Goal: Information Seeking & Learning: Learn about a topic

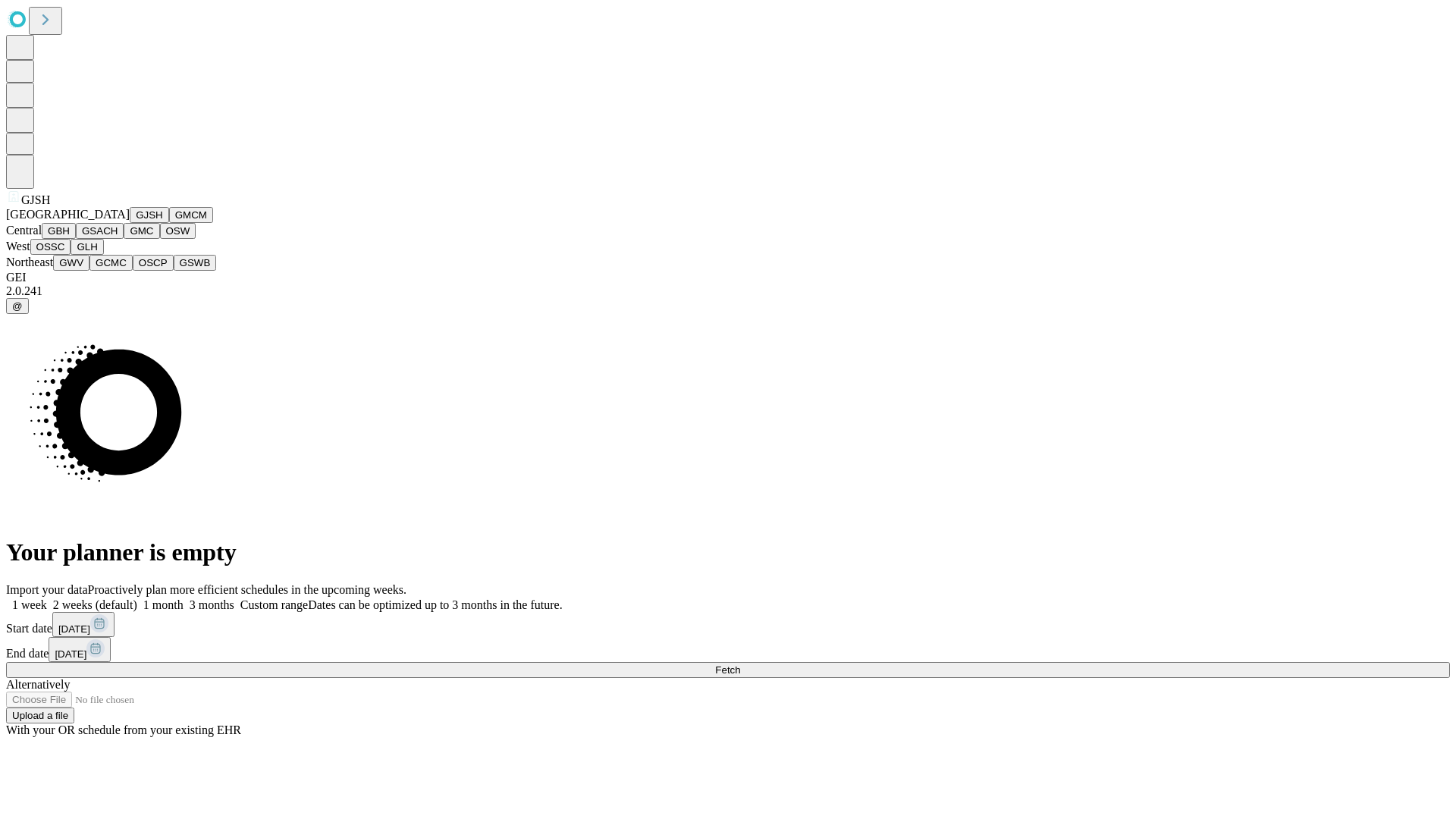
click at [130, 223] on button "GJSH" at bounding box center [150, 214] width 40 height 16
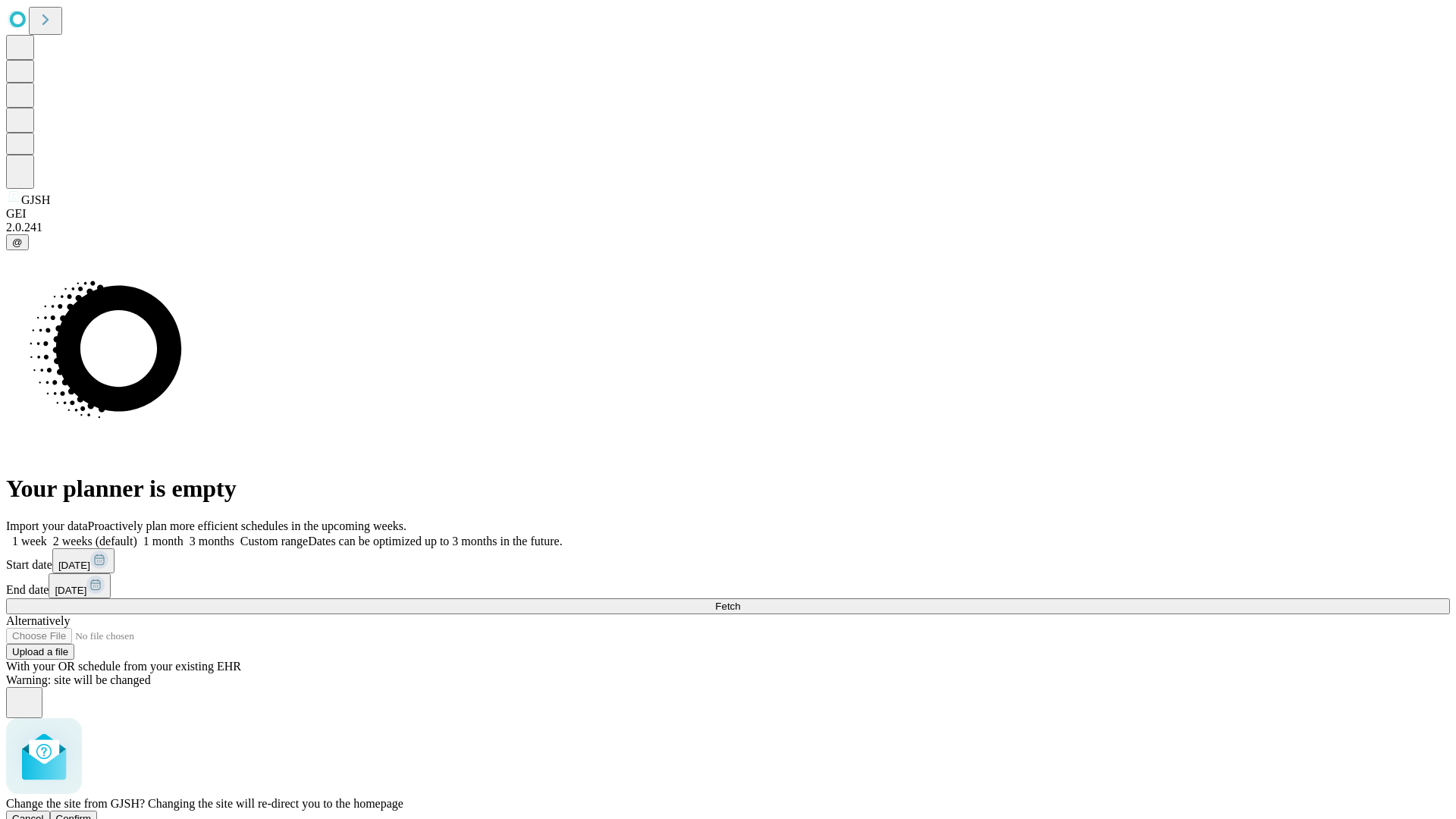
click at [92, 813] on span "Confirm" at bounding box center [74, 818] width 36 height 11
click at [47, 534] on label "1 week" at bounding box center [27, 540] width 41 height 13
click at [740, 600] on span "Fetch" at bounding box center [727, 606] width 25 height 11
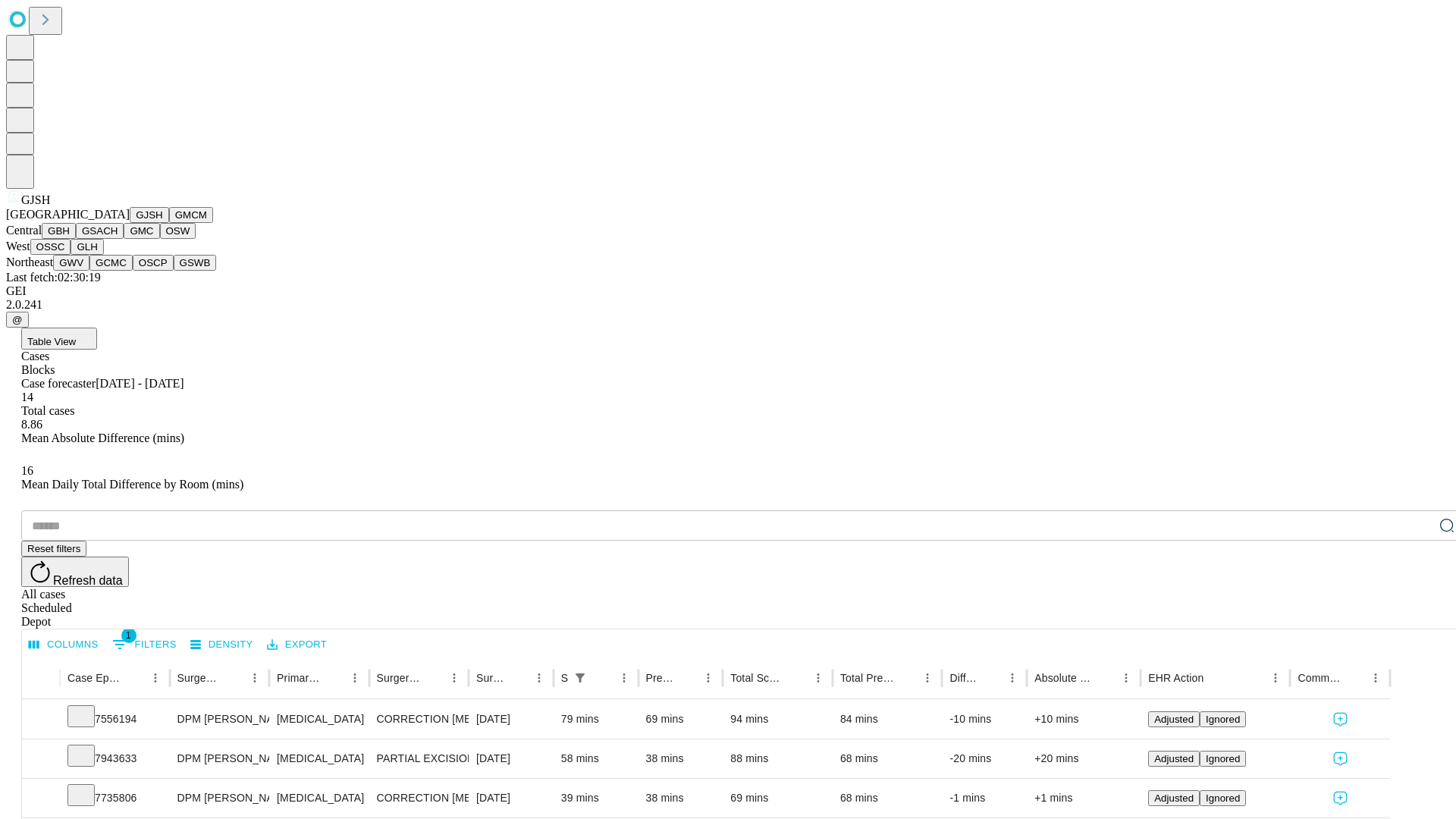
click at [169, 223] on button "GMCM" at bounding box center [191, 214] width 44 height 16
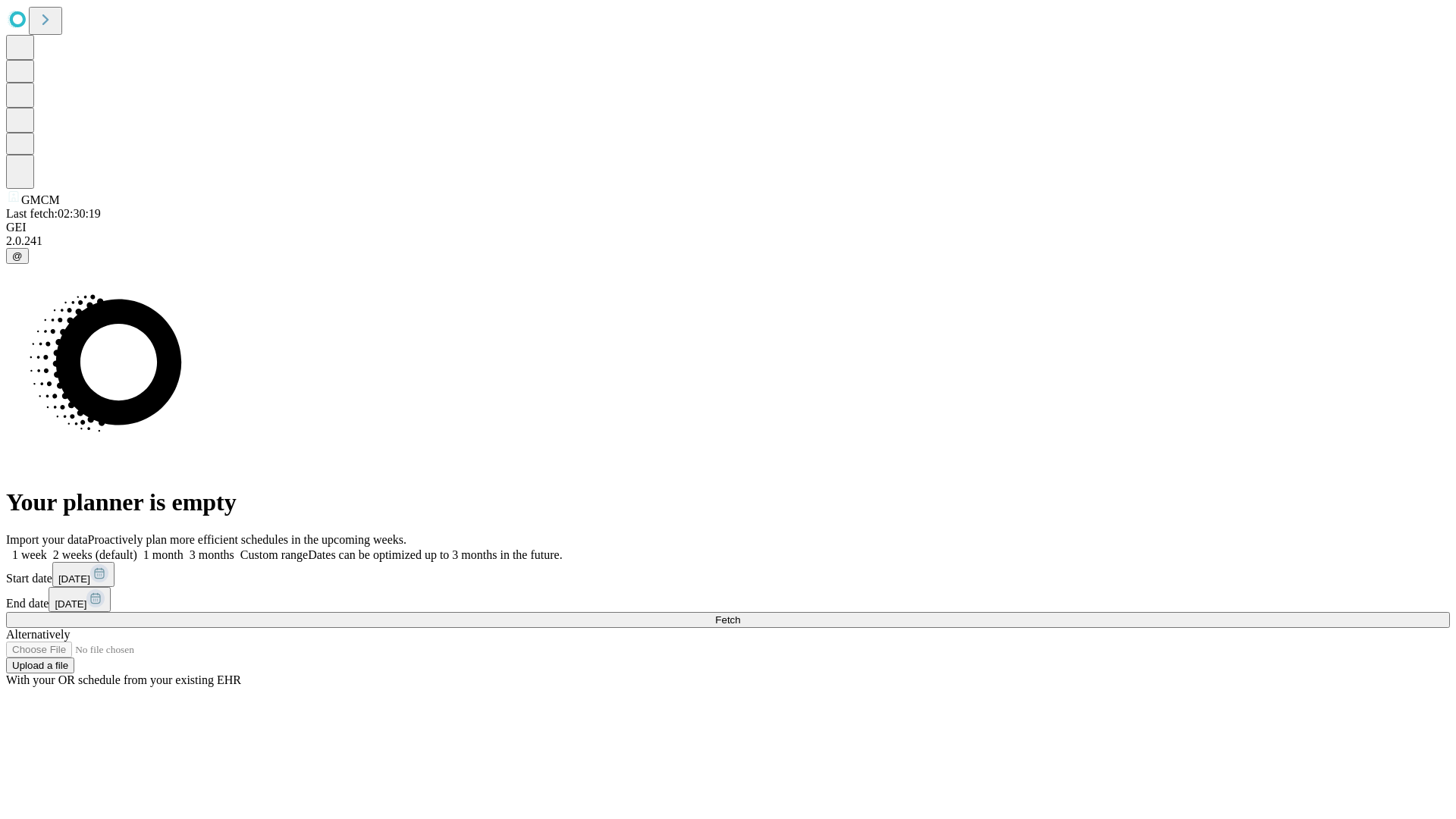
click at [47, 548] on label "1 week" at bounding box center [27, 554] width 41 height 13
click at [740, 614] on span "Fetch" at bounding box center [727, 619] width 25 height 11
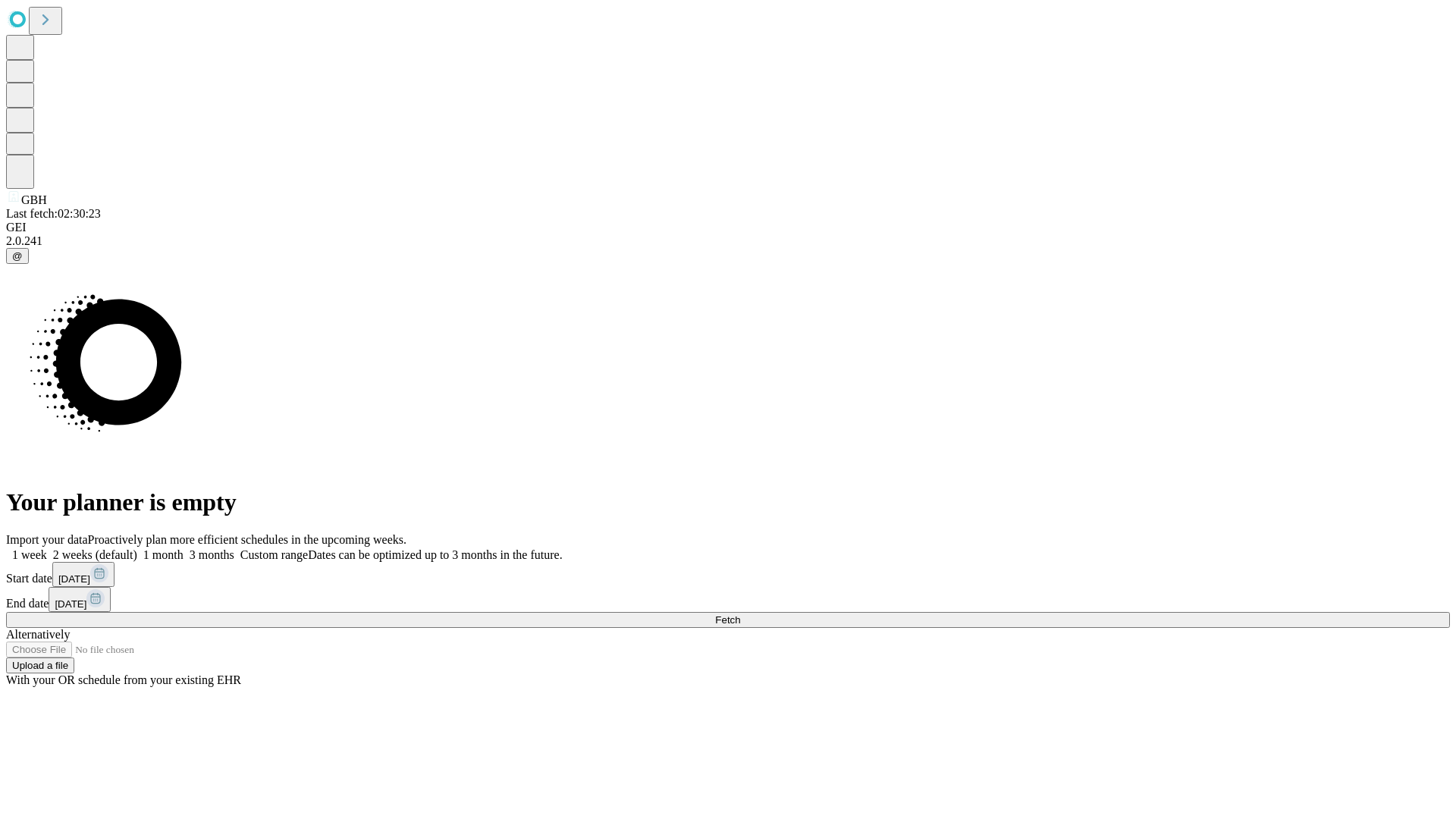
click at [47, 548] on label "1 week" at bounding box center [27, 554] width 41 height 13
click at [740, 614] on span "Fetch" at bounding box center [727, 619] width 25 height 11
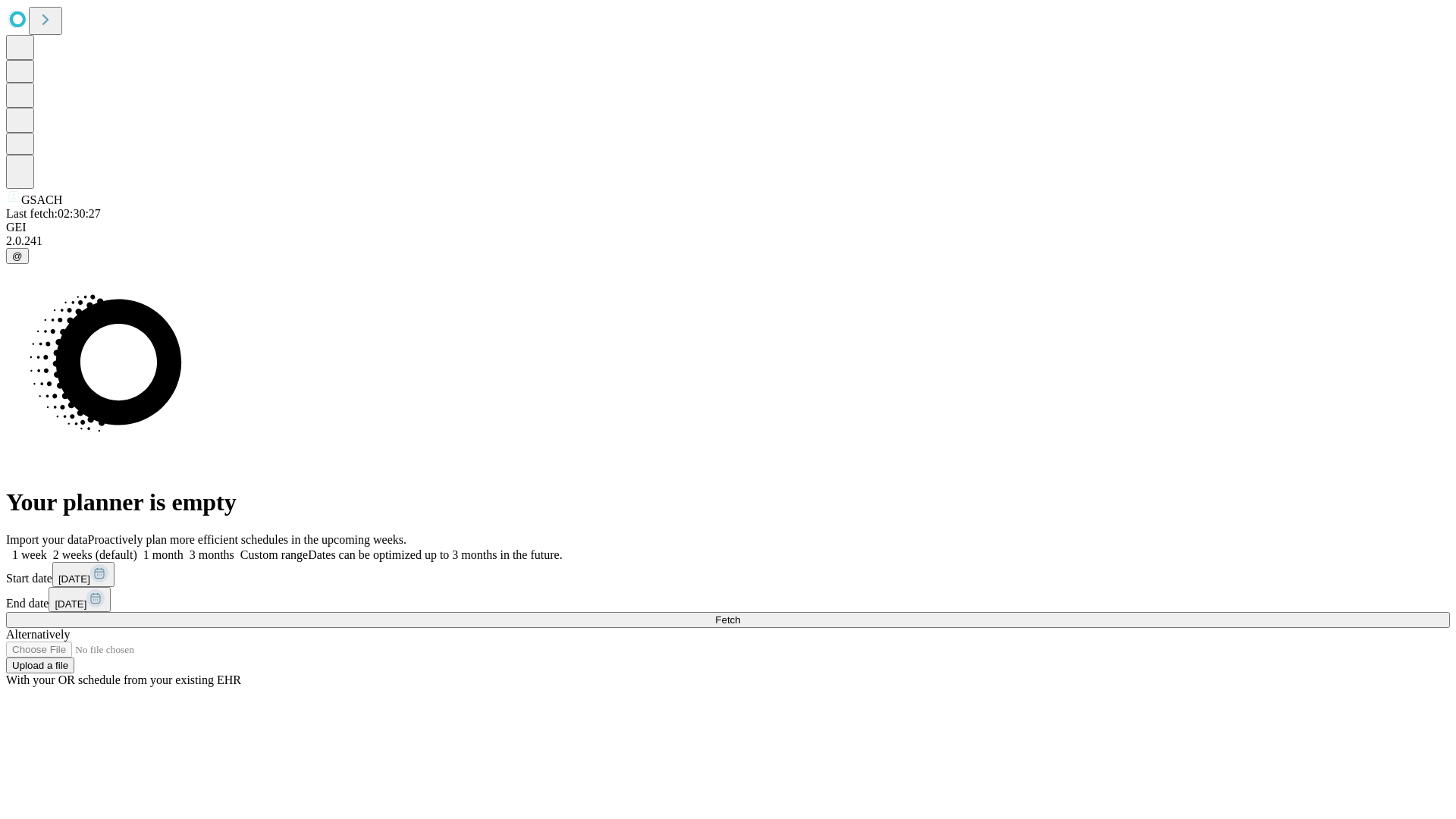
click at [47, 548] on label "1 week" at bounding box center [27, 554] width 41 height 13
click at [740, 614] on span "Fetch" at bounding box center [727, 619] width 25 height 11
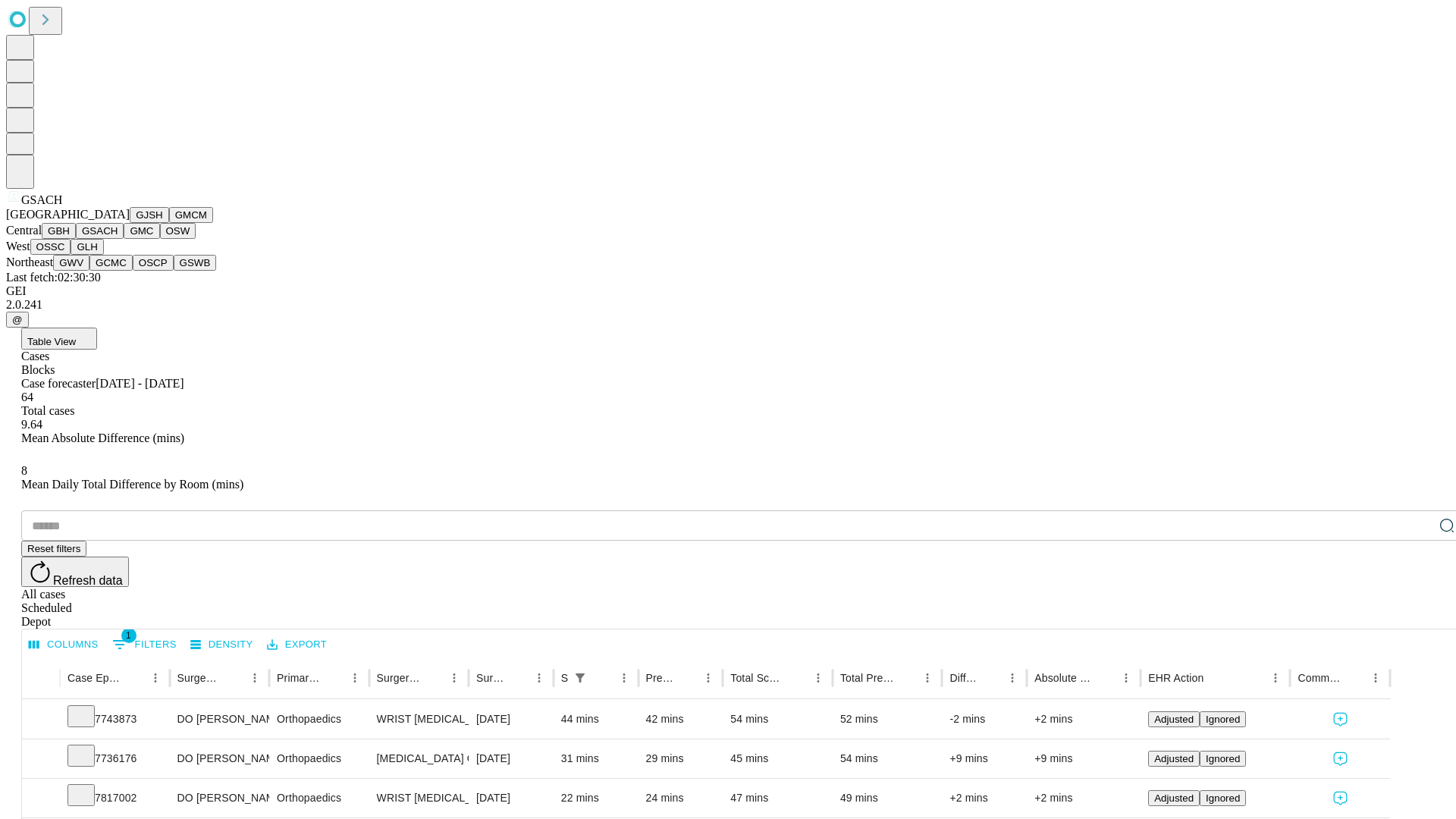
click at [124, 239] on button "GMC" at bounding box center [141, 230] width 36 height 16
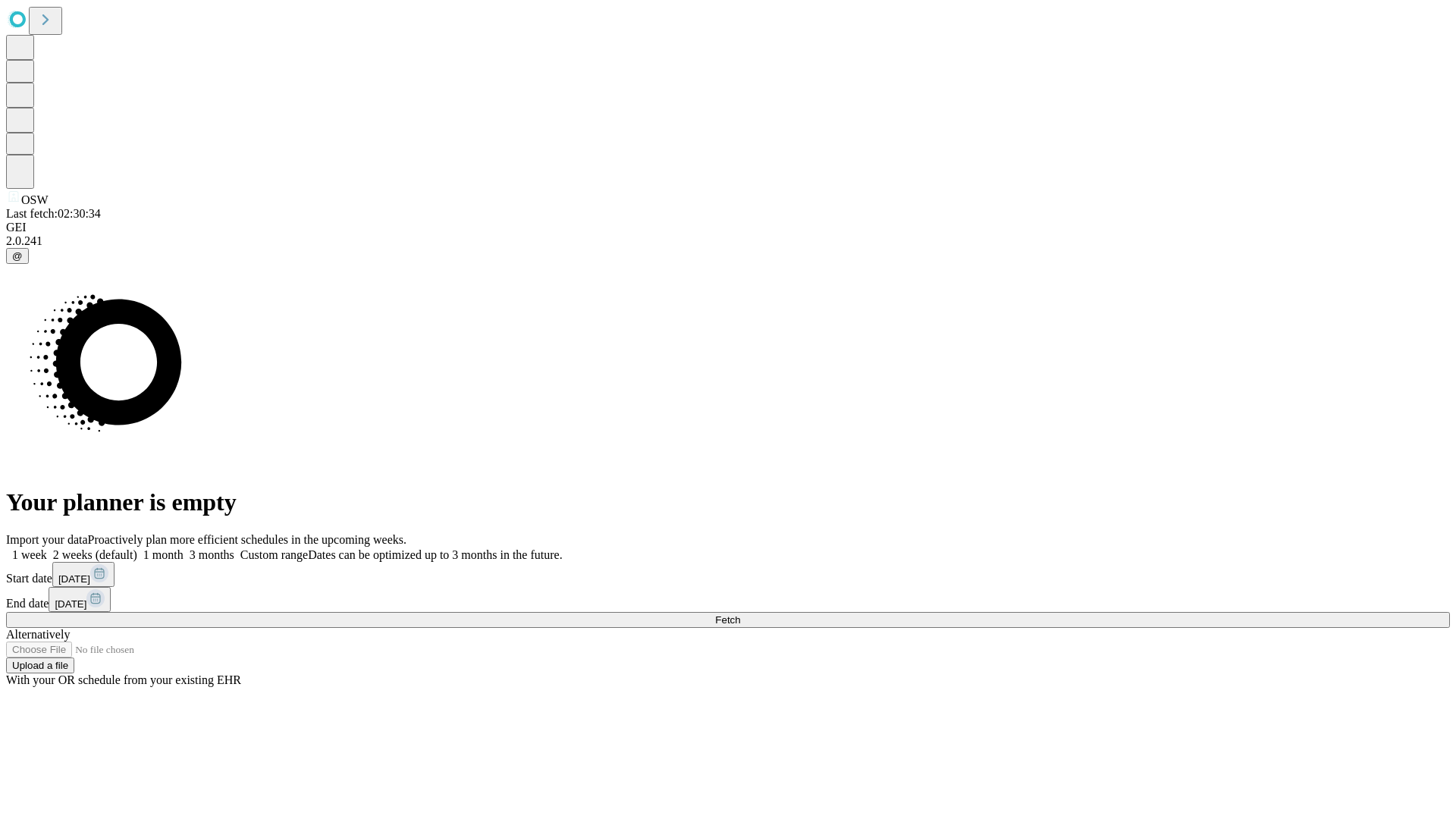
click at [47, 548] on label "1 week" at bounding box center [27, 554] width 41 height 13
click at [740, 614] on span "Fetch" at bounding box center [727, 619] width 25 height 11
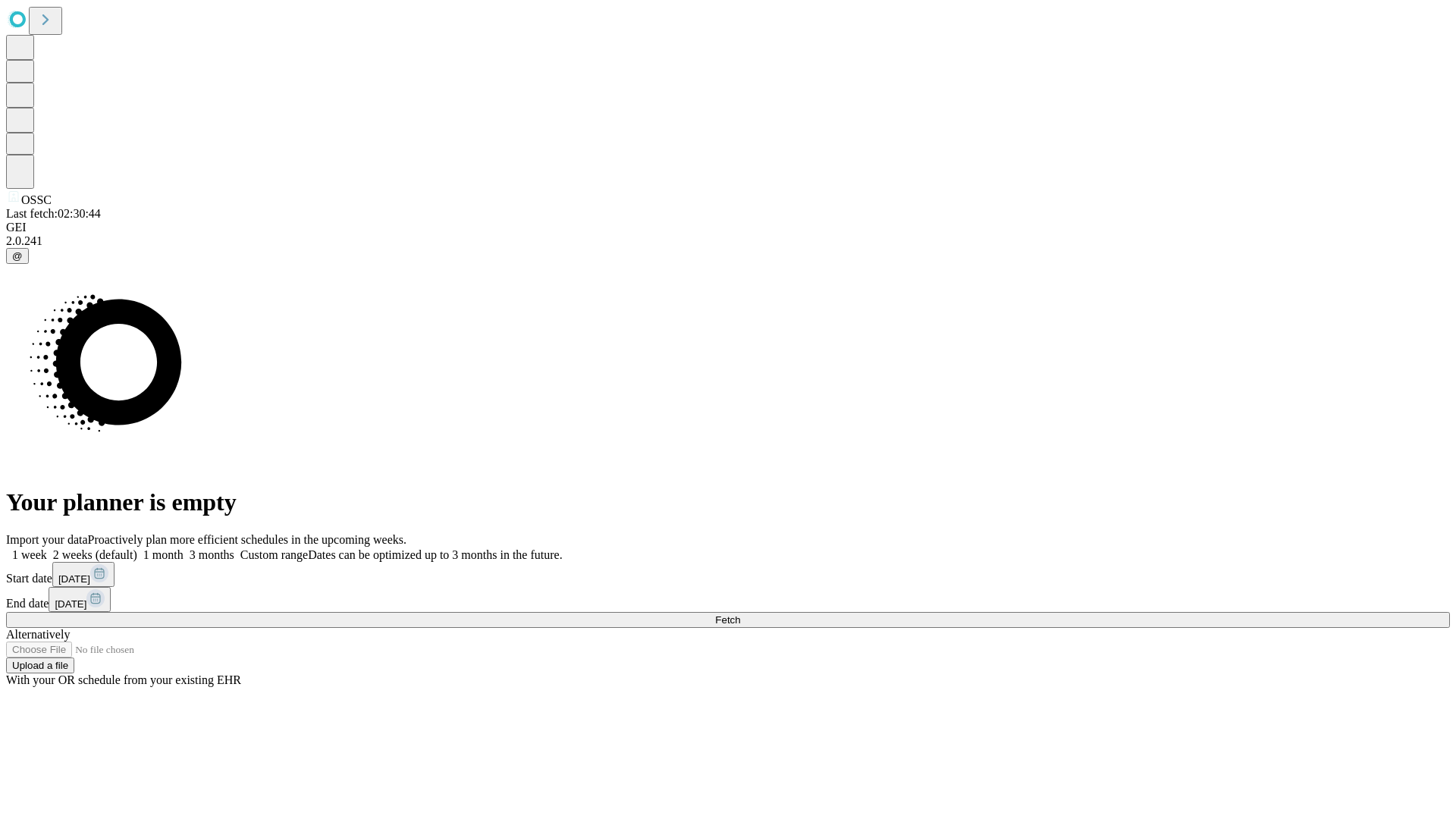
click at [47, 548] on label "1 week" at bounding box center [27, 554] width 41 height 13
click at [740, 614] on span "Fetch" at bounding box center [727, 619] width 25 height 11
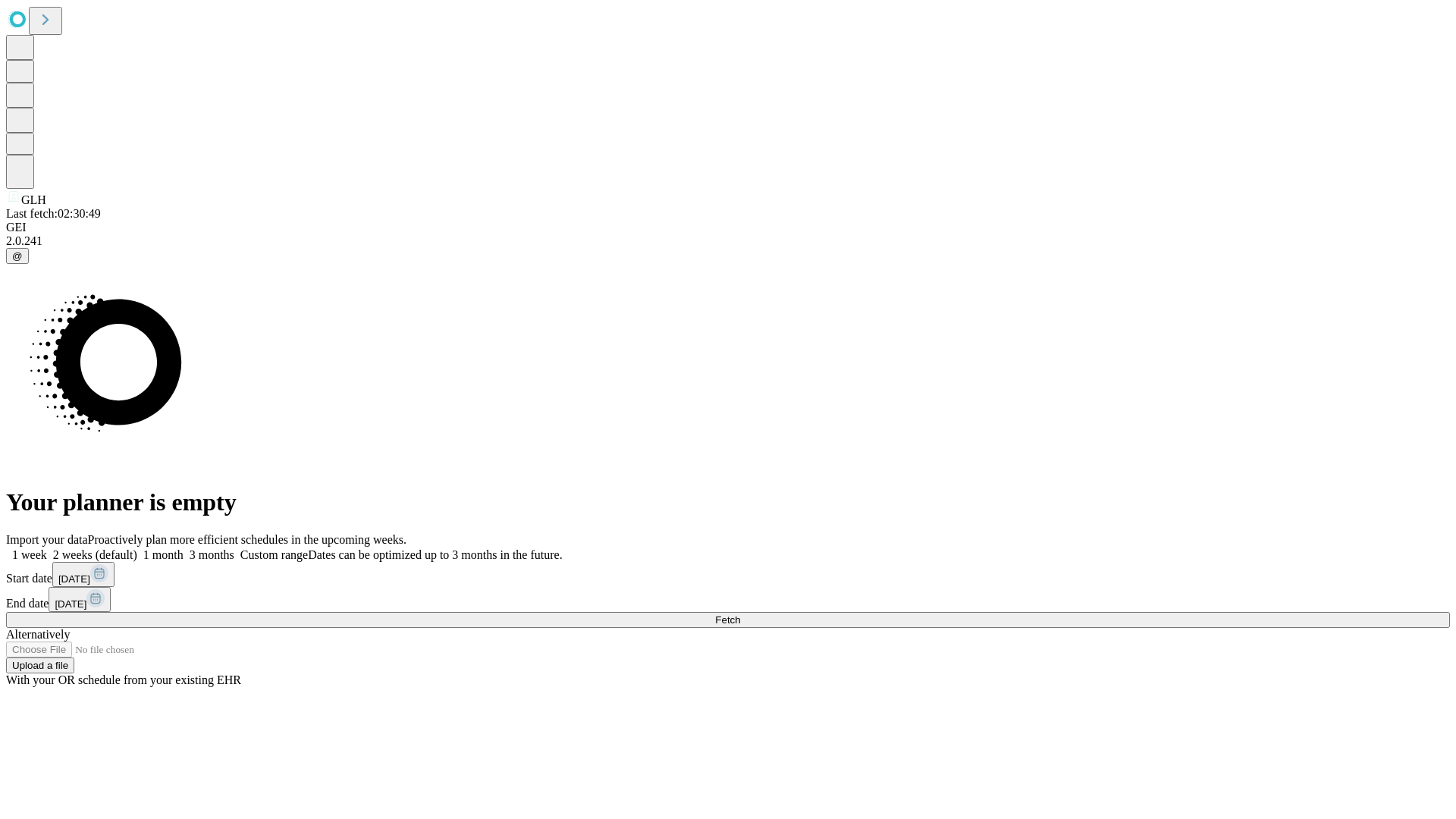
click at [47, 548] on label "1 week" at bounding box center [27, 554] width 41 height 13
click at [740, 614] on span "Fetch" at bounding box center [727, 619] width 25 height 11
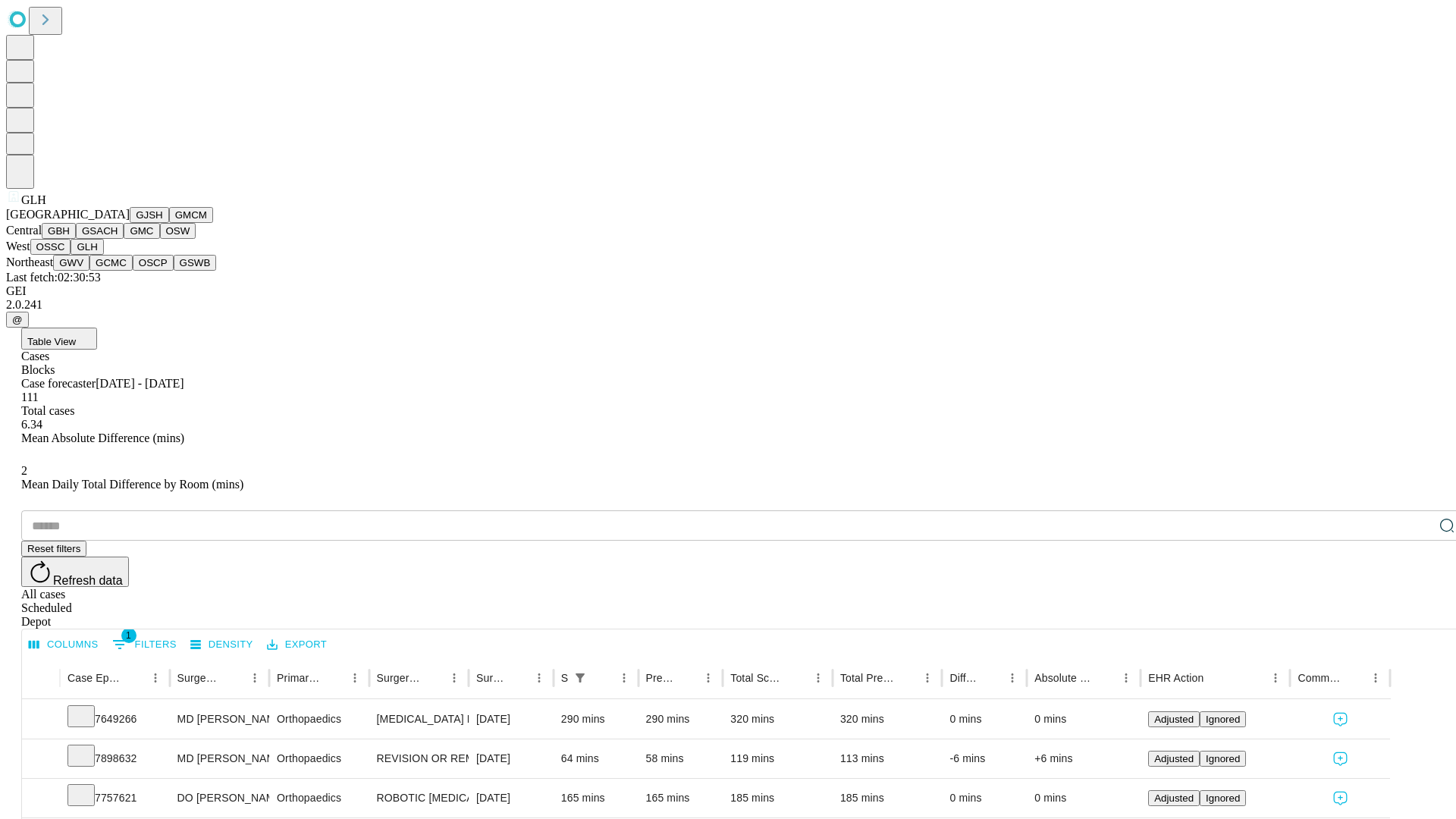
click at [90, 270] on button "GWV" at bounding box center [71, 262] width 36 height 16
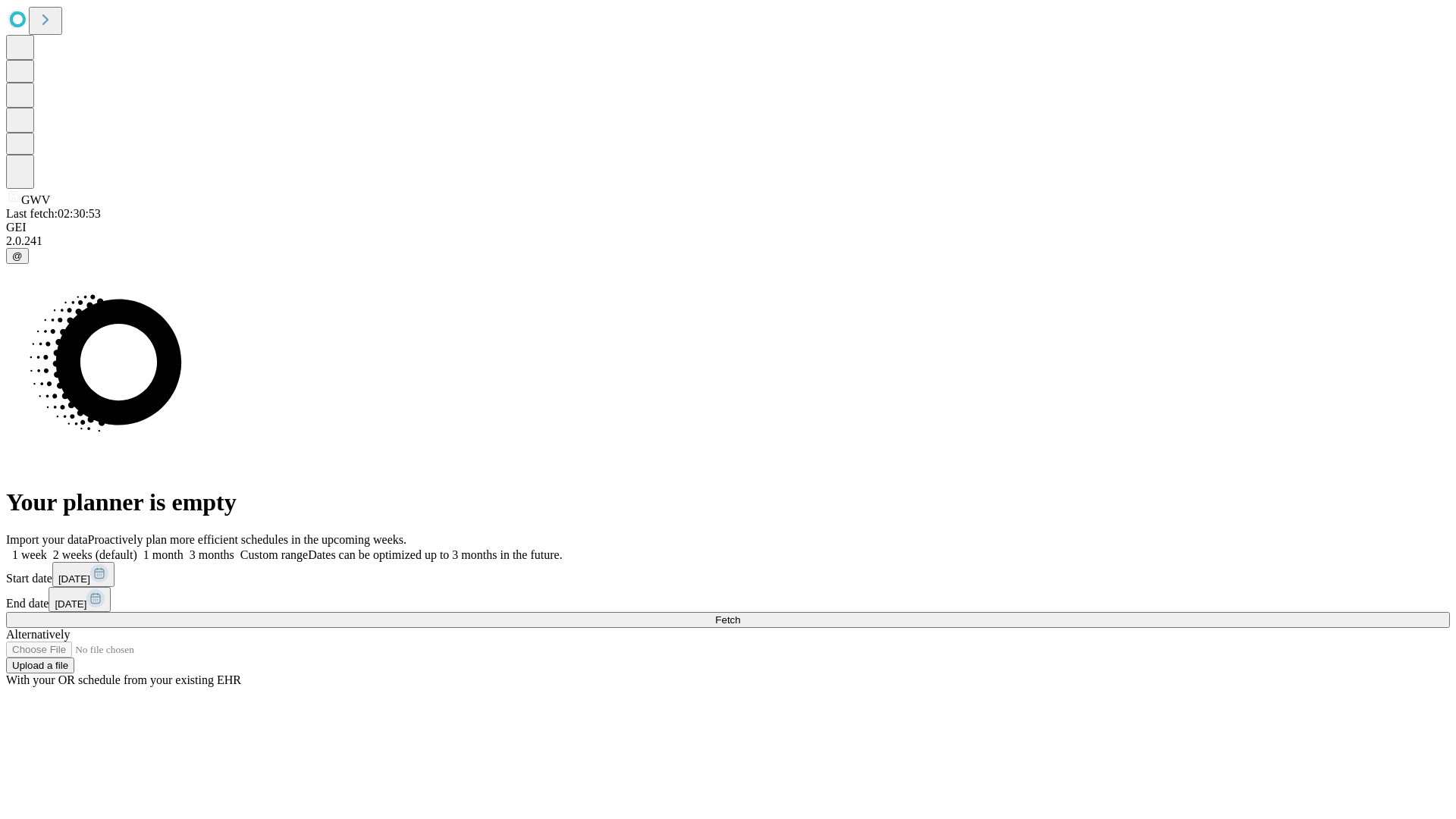
click at [47, 548] on label "1 week" at bounding box center [27, 554] width 41 height 13
click at [740, 614] on span "Fetch" at bounding box center [727, 619] width 25 height 11
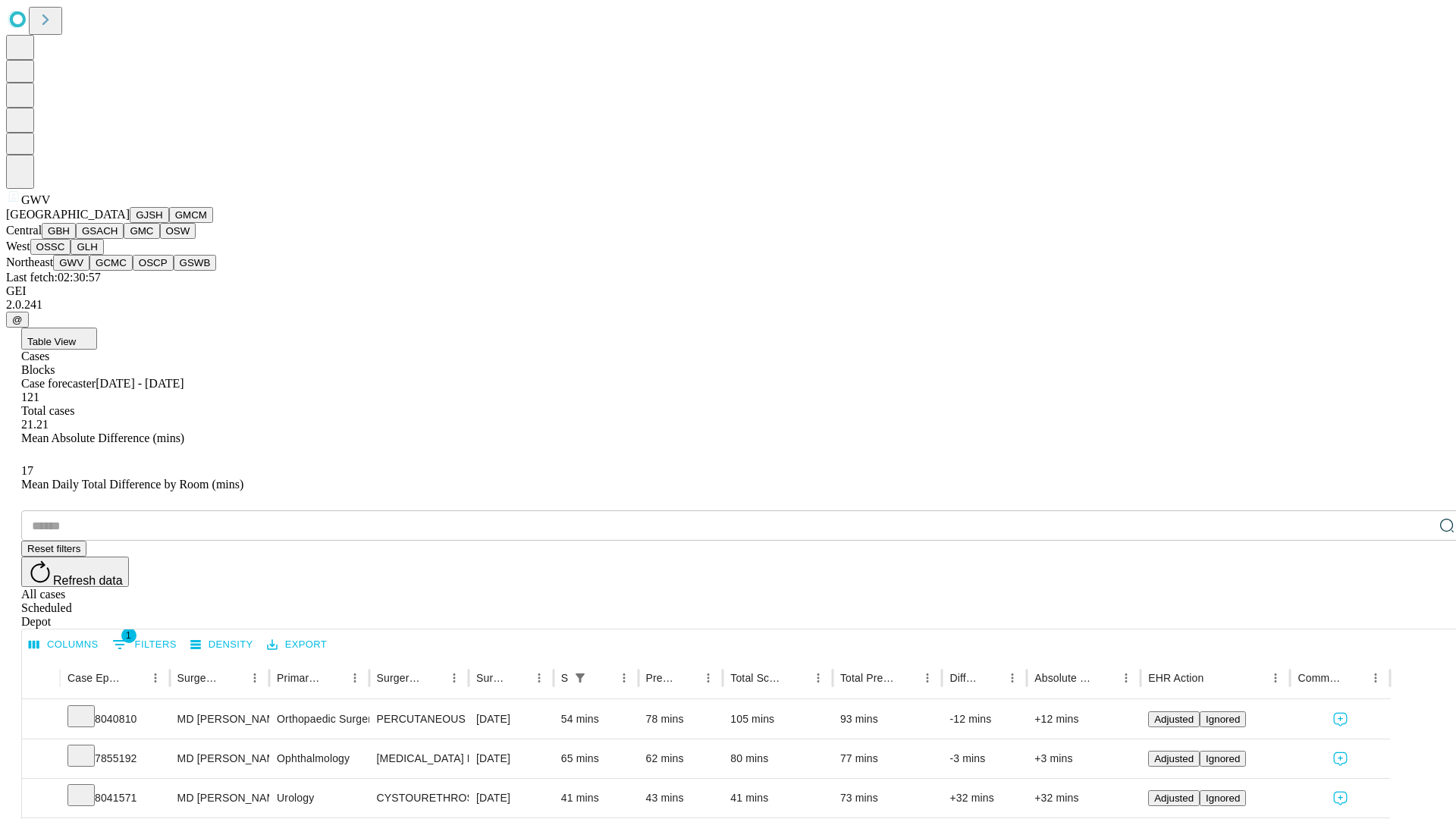
click at [118, 270] on button "GCMC" at bounding box center [111, 262] width 43 height 16
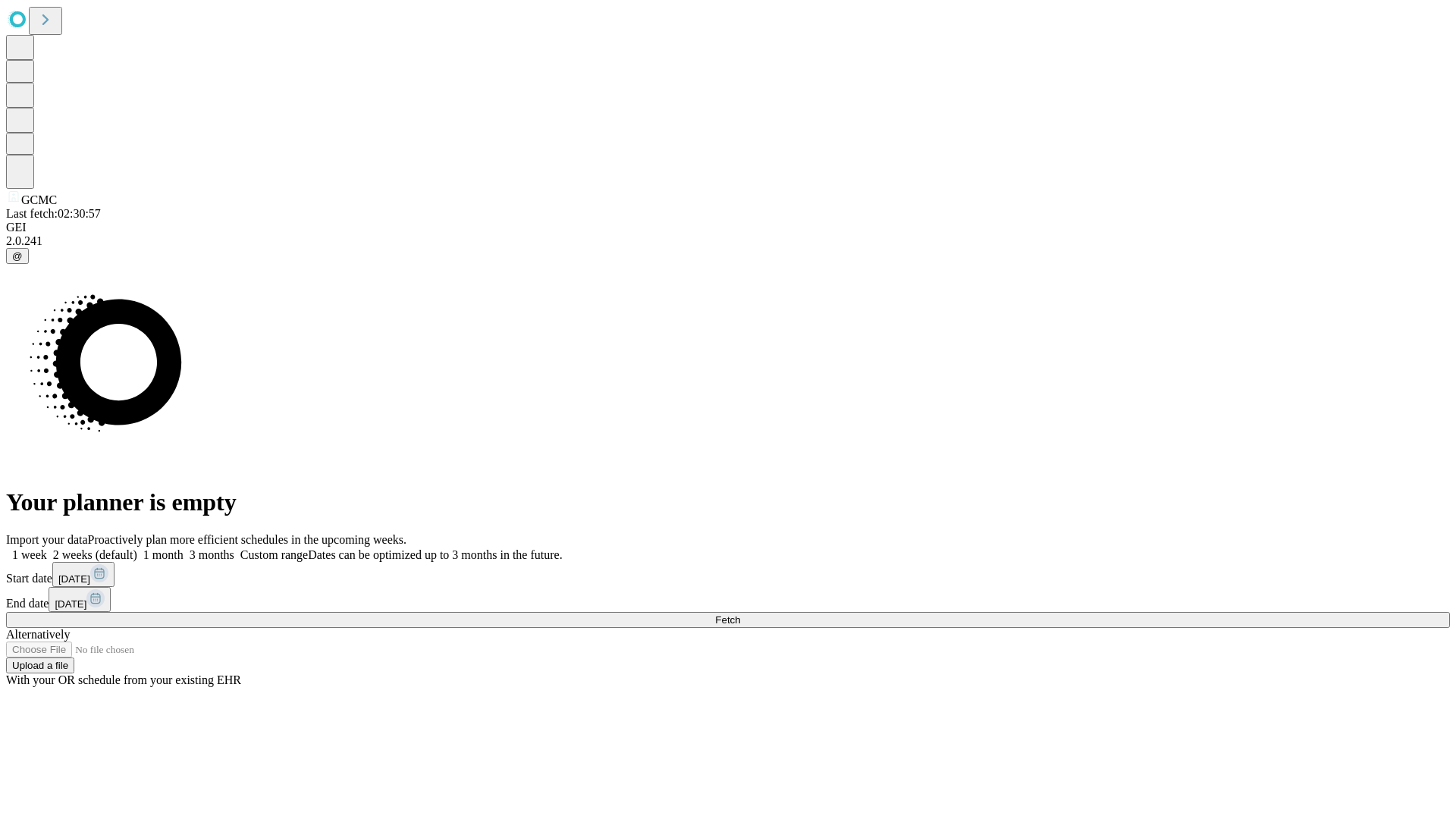
click at [47, 548] on label "1 week" at bounding box center [27, 554] width 41 height 13
click at [740, 614] on span "Fetch" at bounding box center [727, 619] width 25 height 11
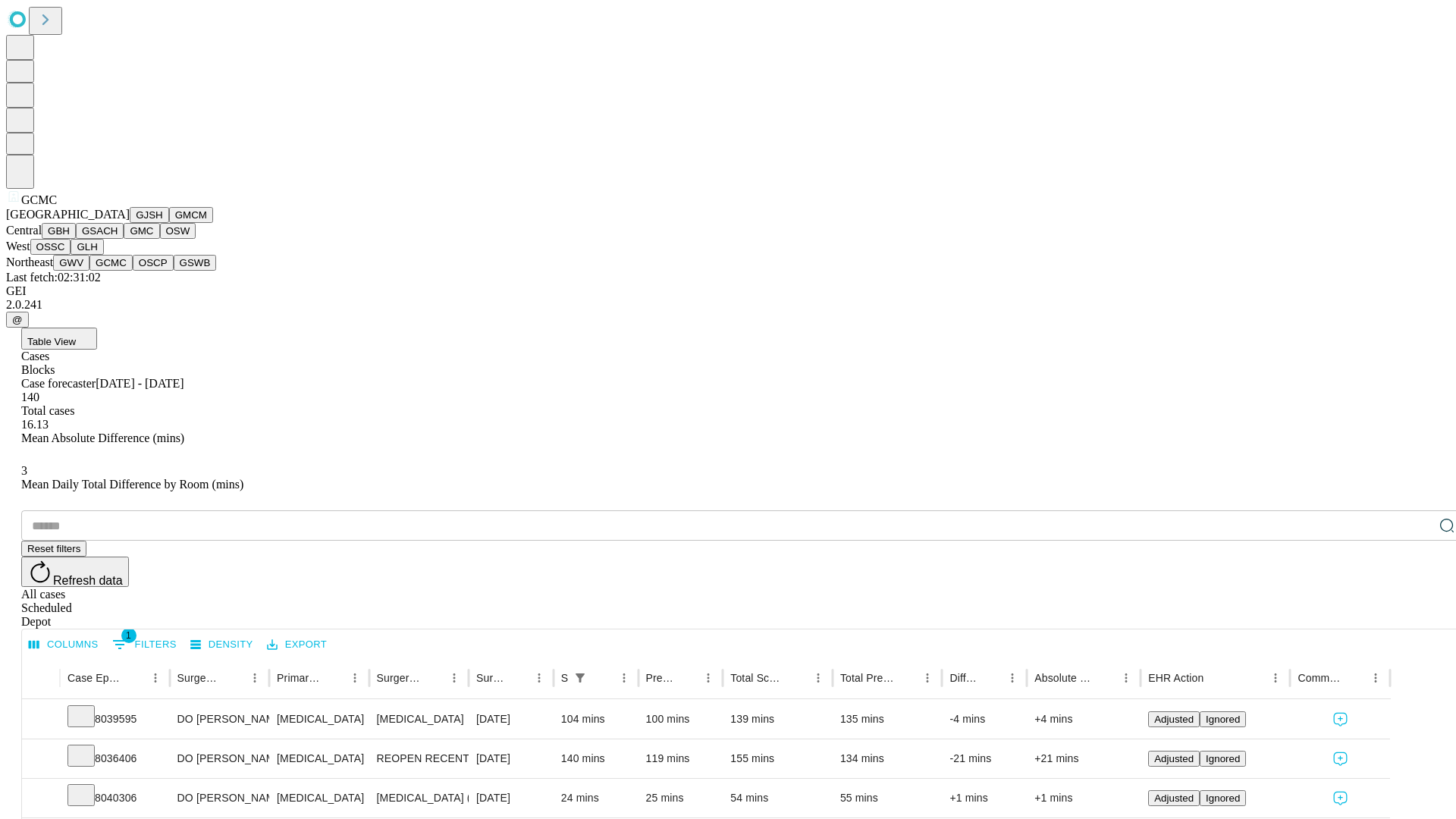
click at [133, 270] on button "OSCP" at bounding box center [154, 262] width 41 height 16
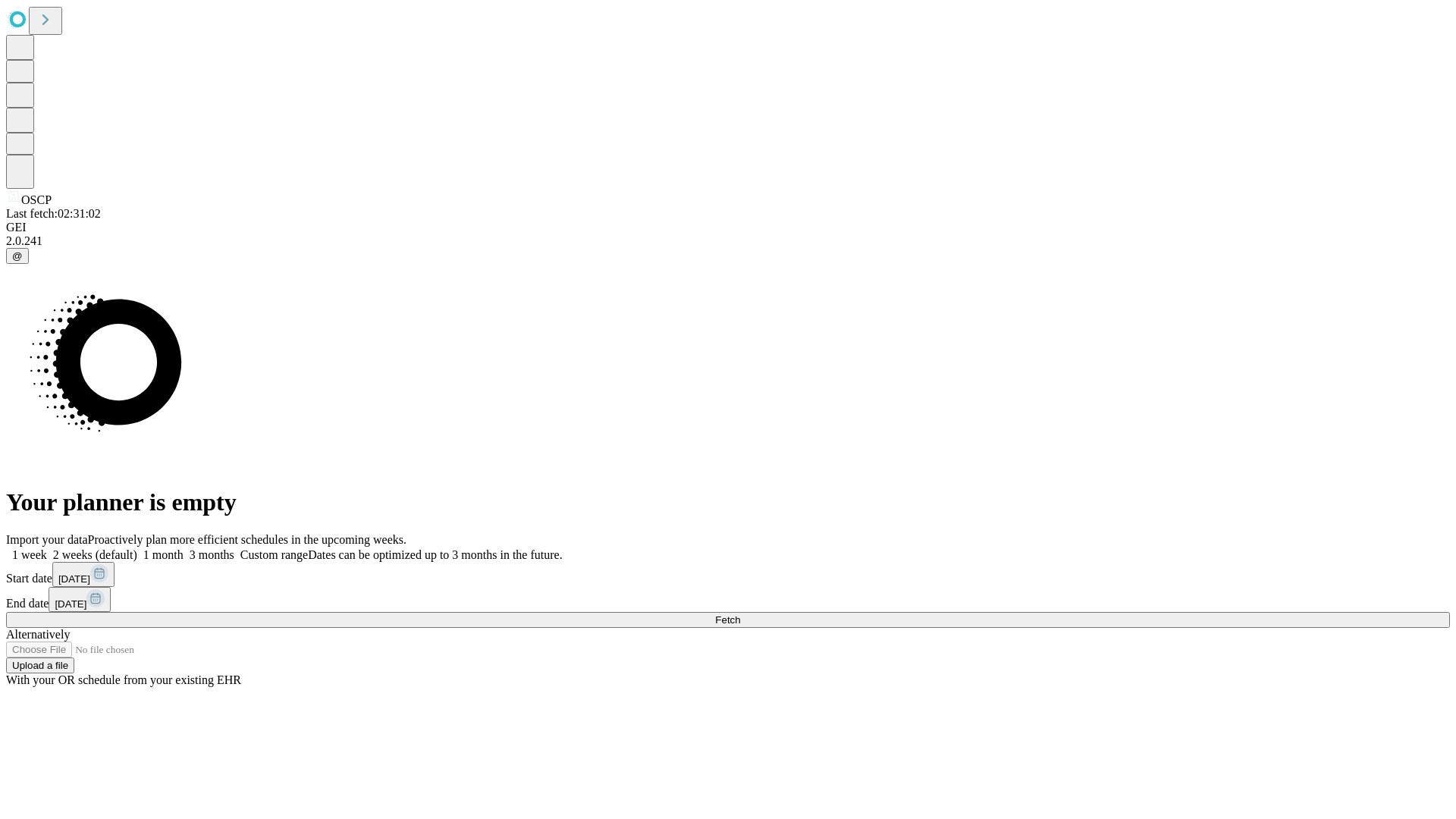
click at [740, 614] on span "Fetch" at bounding box center [727, 619] width 25 height 11
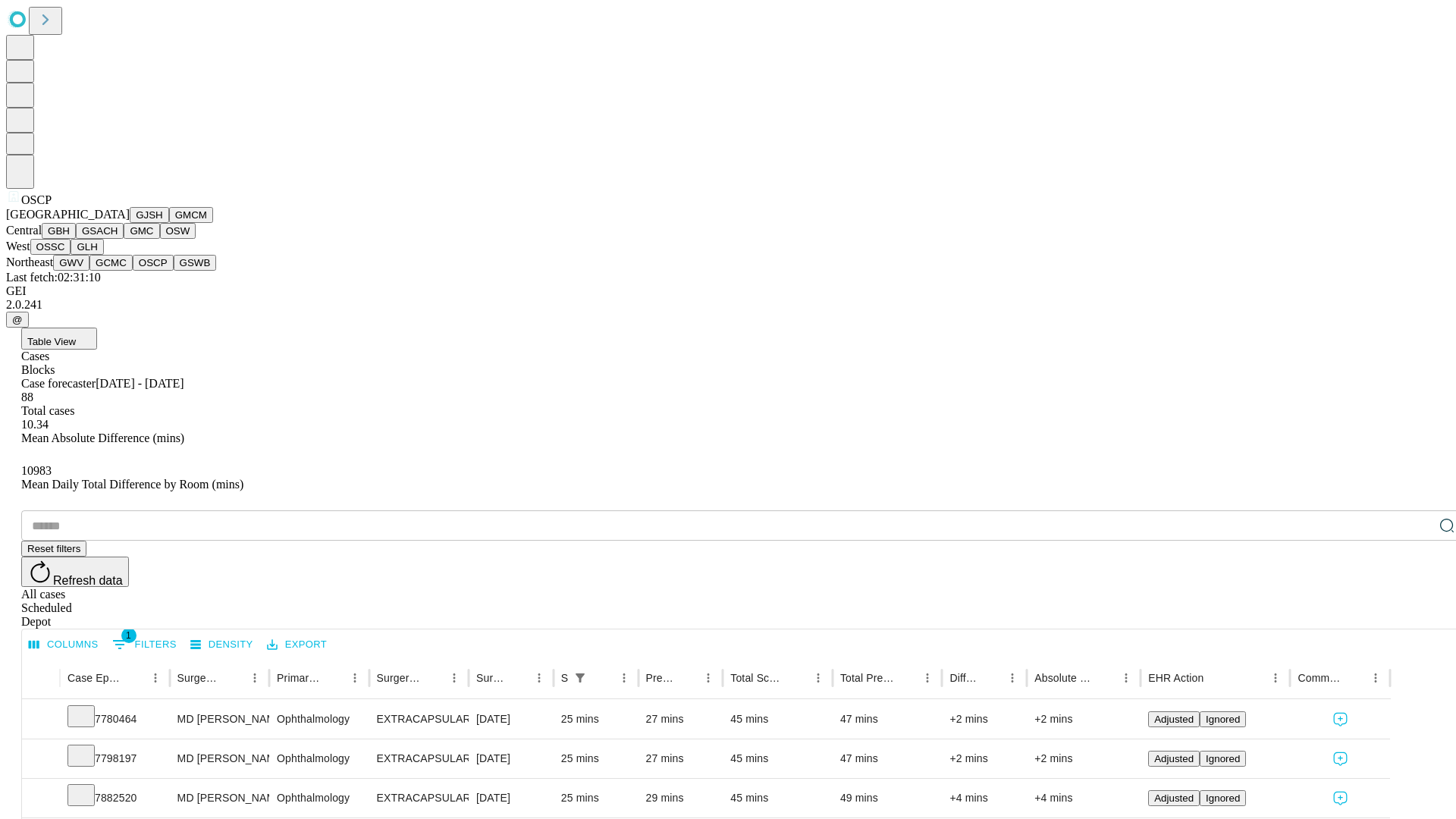
click at [173, 270] on button "GSWB" at bounding box center [195, 262] width 43 height 16
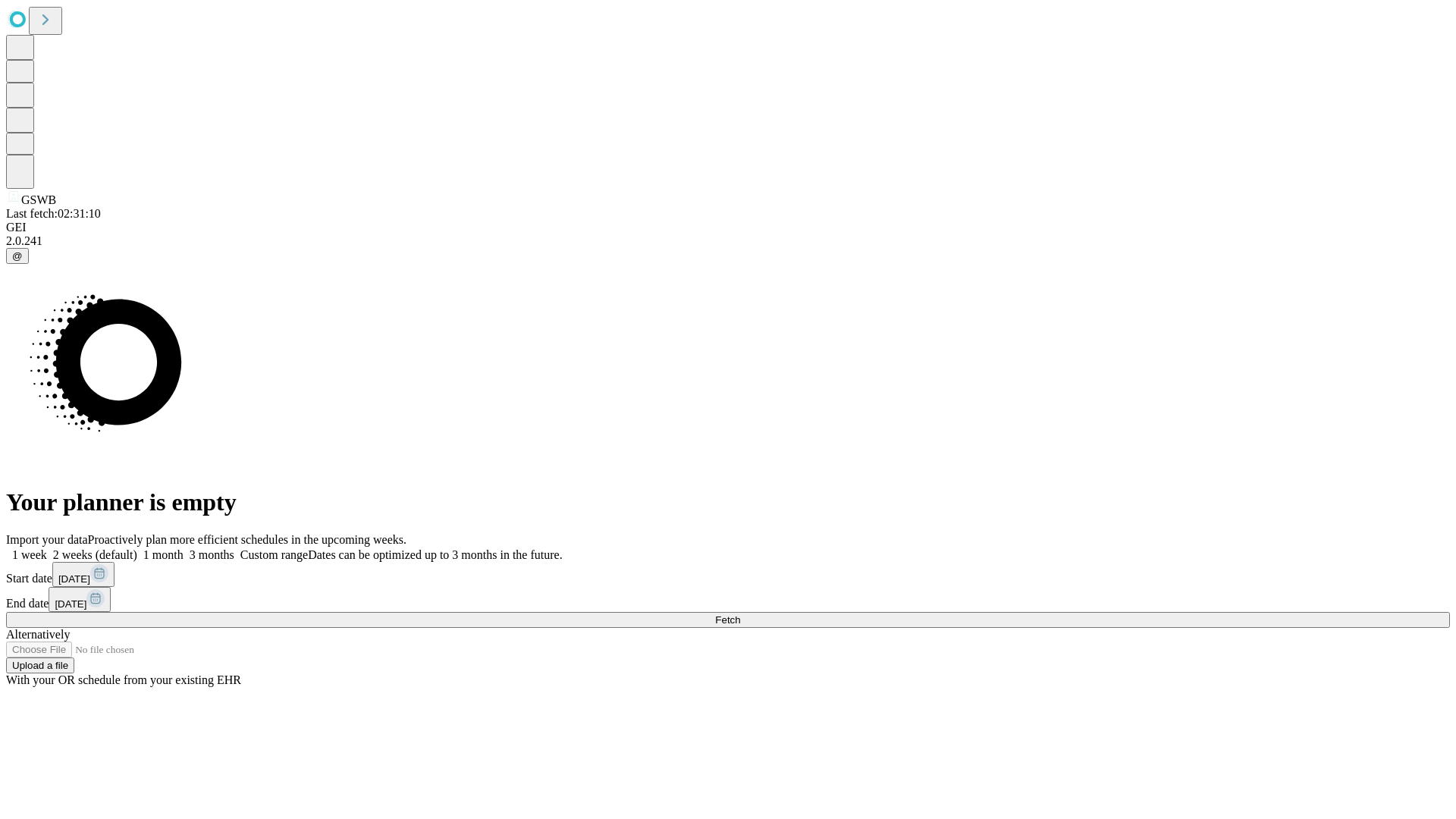
click at [47, 548] on label "1 week" at bounding box center [27, 554] width 41 height 13
click at [740, 614] on span "Fetch" at bounding box center [727, 619] width 25 height 11
